Goal: Task Accomplishment & Management: Manage account settings

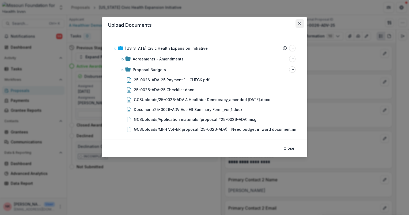
click at [302, 25] on button "Close" at bounding box center [300, 23] width 9 height 9
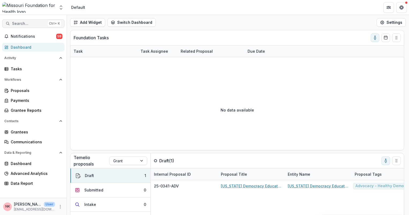
click at [23, 25] on span "Search..." at bounding box center [29, 23] width 34 height 5
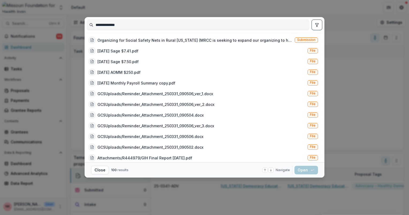
click at [134, 24] on input "**********" at bounding box center [198, 25] width 222 height 9
drag, startPoint x: 135, startPoint y: 21, endPoint x: 45, endPoint y: 20, distance: 90.1
click at [47, 20] on div "**********" at bounding box center [204, 107] width 409 height 215
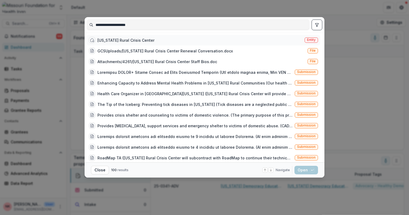
type input "**********"
click at [310, 39] on span "Entity" at bounding box center [311, 40] width 9 height 4
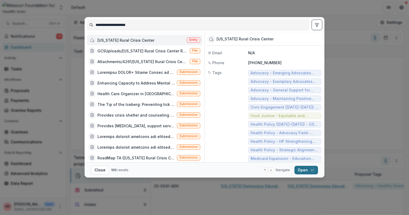
click at [302, 171] on button "Open with enter key" at bounding box center [307, 170] width 24 height 9
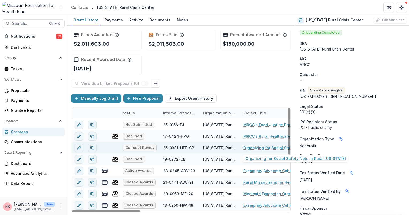
click at [259, 147] on link "Organizing for Social Safety Nets in Rural Missouri" at bounding box center [274, 148] width 61 height 6
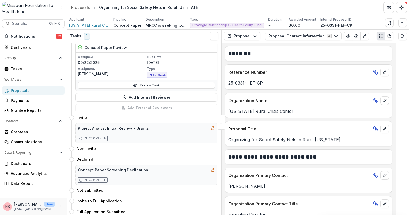
scroll to position [132, 0]
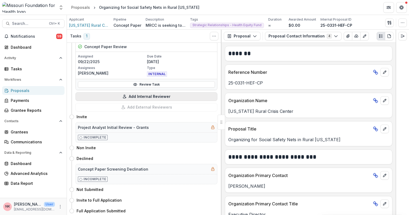
click at [139, 96] on button "Add Internal Reviewer" at bounding box center [147, 96] width 142 height 9
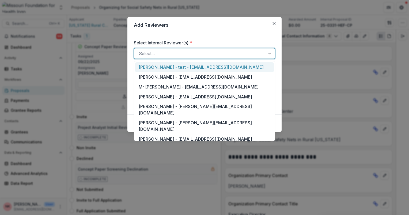
click at [270, 54] on div at bounding box center [271, 54] width 10 height 10
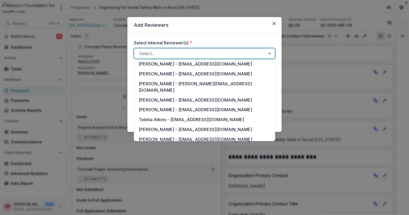
scroll to position [474, 0]
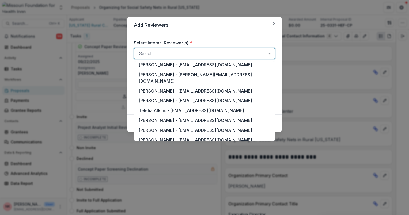
click at [151, 175] on div "Nancy Kelley - nkelley@mffh.org" at bounding box center [204, 183] width 139 height 16
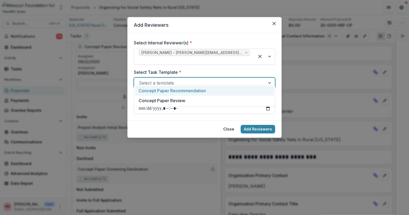
click at [271, 78] on div at bounding box center [271, 83] width 10 height 10
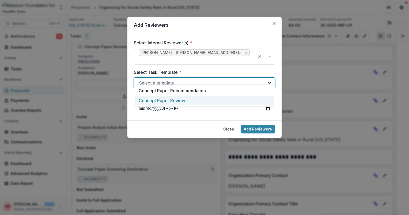
click at [156, 101] on div "Concept Paper Review" at bounding box center [204, 101] width 139 height 10
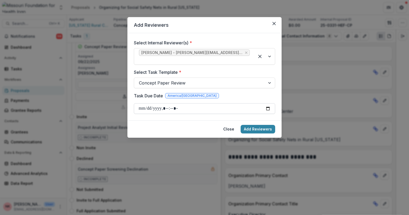
click at [269, 103] on input "Task Due Date" at bounding box center [204, 108] width 141 height 11
type input "**********"
click at [249, 93] on div "Task Due Date America/Chicago" at bounding box center [204, 97] width 141 height 9
click at [249, 125] on button "Add Reviewers" at bounding box center [258, 129] width 35 height 9
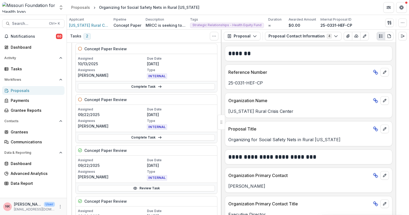
scroll to position [0, 0]
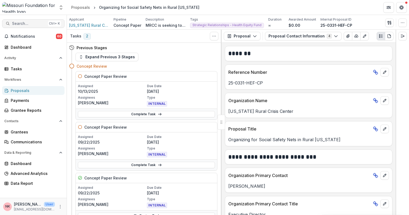
click at [35, 24] on span "Search..." at bounding box center [29, 23] width 34 height 5
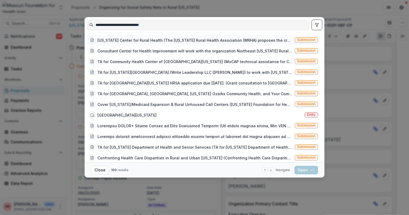
type input "**********"
click at [302, 40] on span "Submission" at bounding box center [306, 40] width 18 height 4
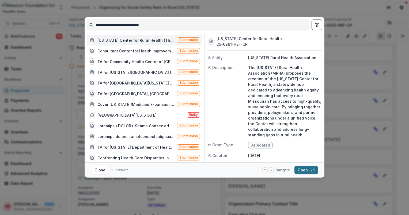
click at [303, 170] on button "Open with enter key" at bounding box center [307, 170] width 24 height 9
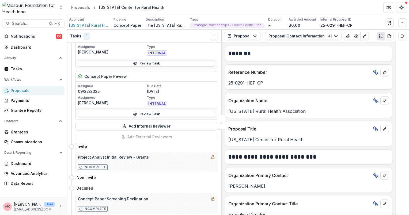
scroll to position [107, 0]
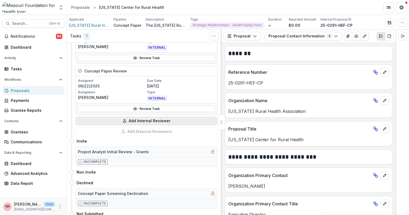
click at [147, 121] on button "Add Internal Reviewer" at bounding box center [147, 121] width 142 height 9
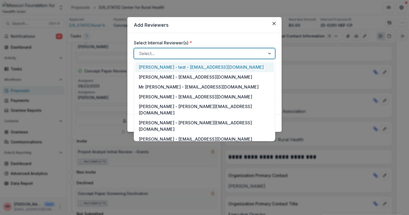
click at [271, 53] on div at bounding box center [271, 54] width 10 height 10
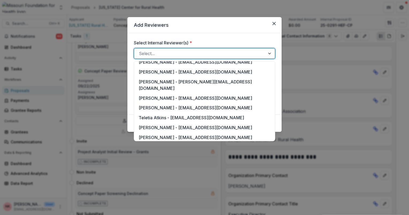
scroll to position [474, 0]
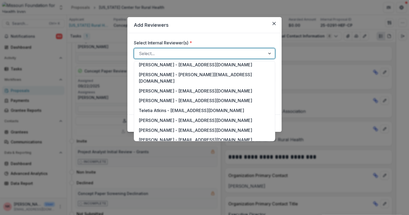
click at [144, 175] on div "Nancy Kelley - nkelley@mffh.org" at bounding box center [204, 183] width 139 height 16
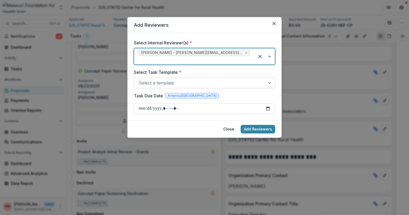
click at [271, 78] on div at bounding box center [271, 83] width 10 height 10
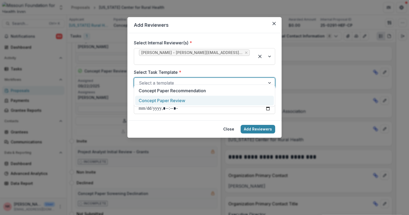
click at [172, 101] on div "Concept Paper Review" at bounding box center [204, 101] width 139 height 10
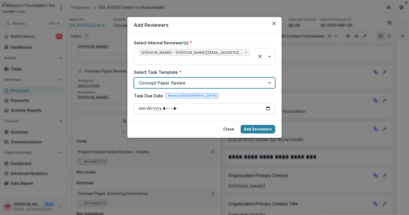
click at [270, 103] on input "Task Due Date" at bounding box center [204, 108] width 141 height 11
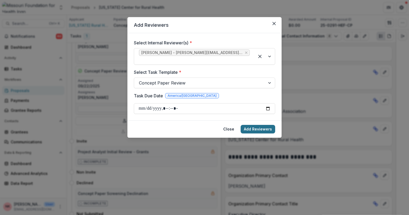
type input "**********"
click at [263, 125] on button "Add Reviewers" at bounding box center [258, 129] width 35 height 9
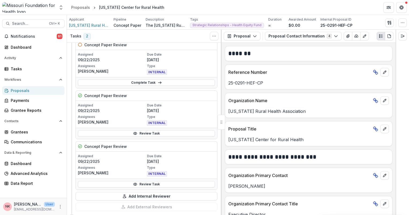
scroll to position [0, 0]
